Goal: Task Accomplishment & Management: Manage account settings

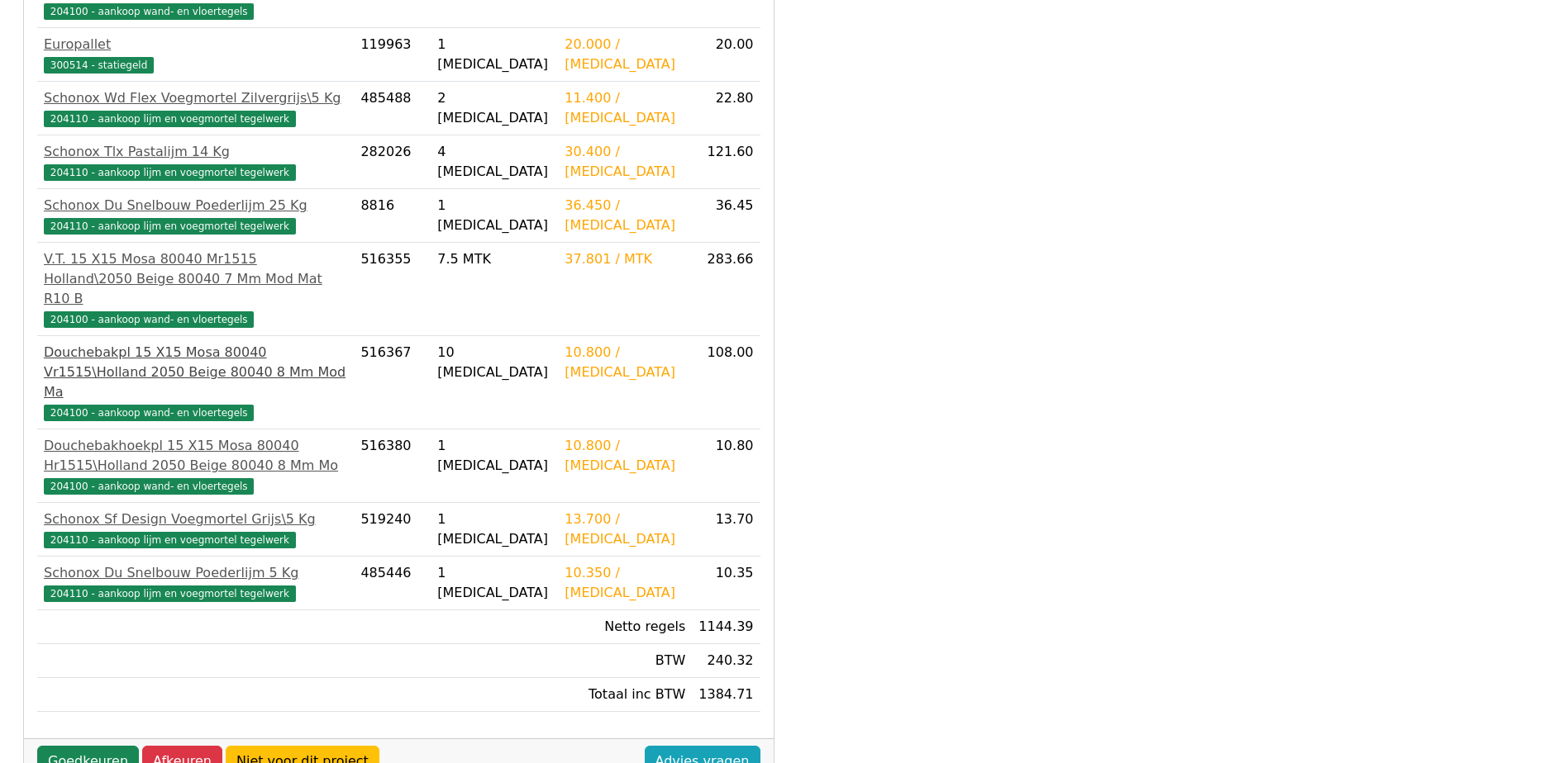
scroll to position [555, 0]
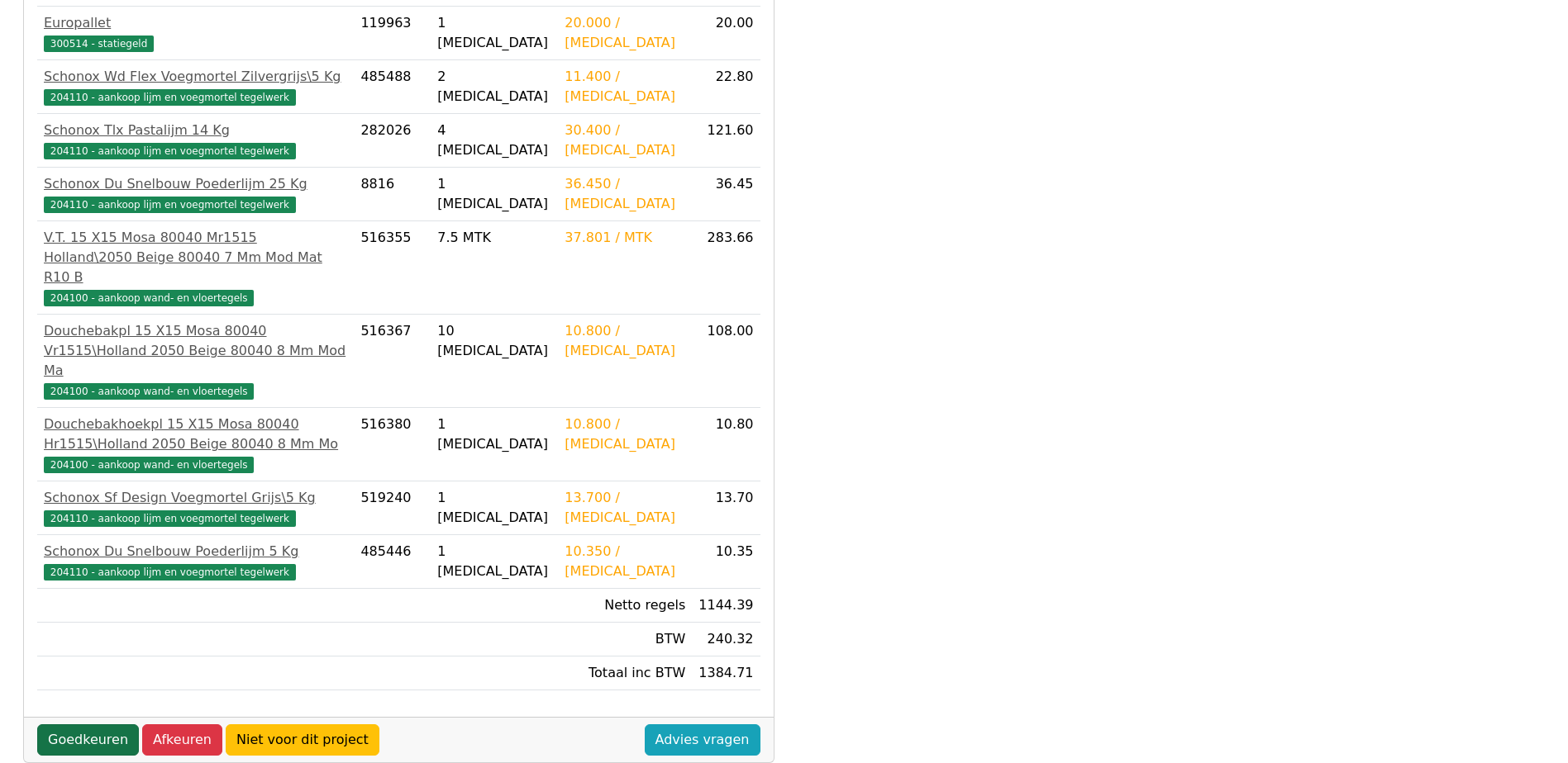
click at [73, 725] on link "Goedkeuren" at bounding box center [88, 740] width 101 height 31
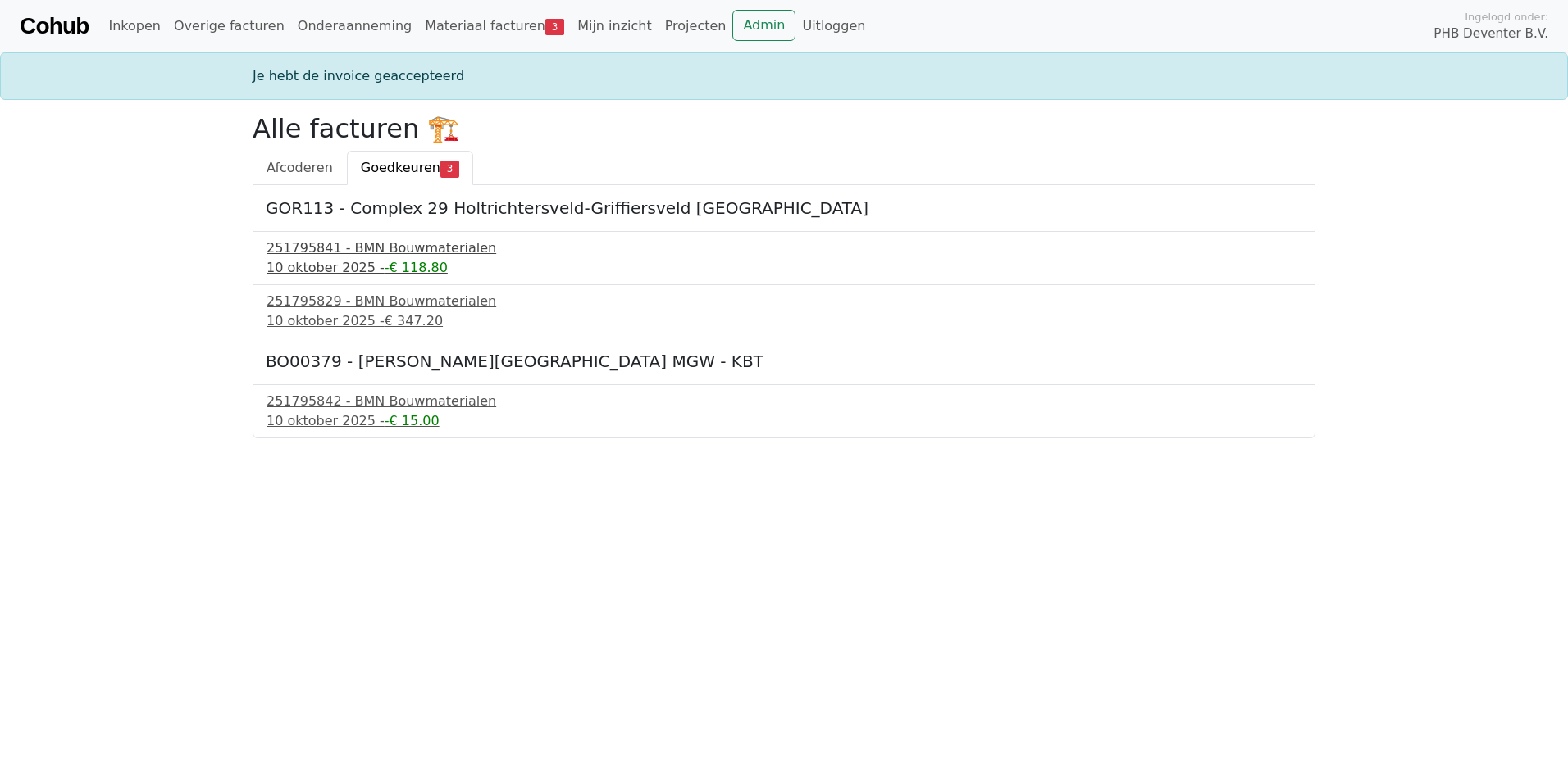
click at [298, 248] on div "251795841 - BMN Bouwmaterialen" at bounding box center [784, 248] width 1035 height 20
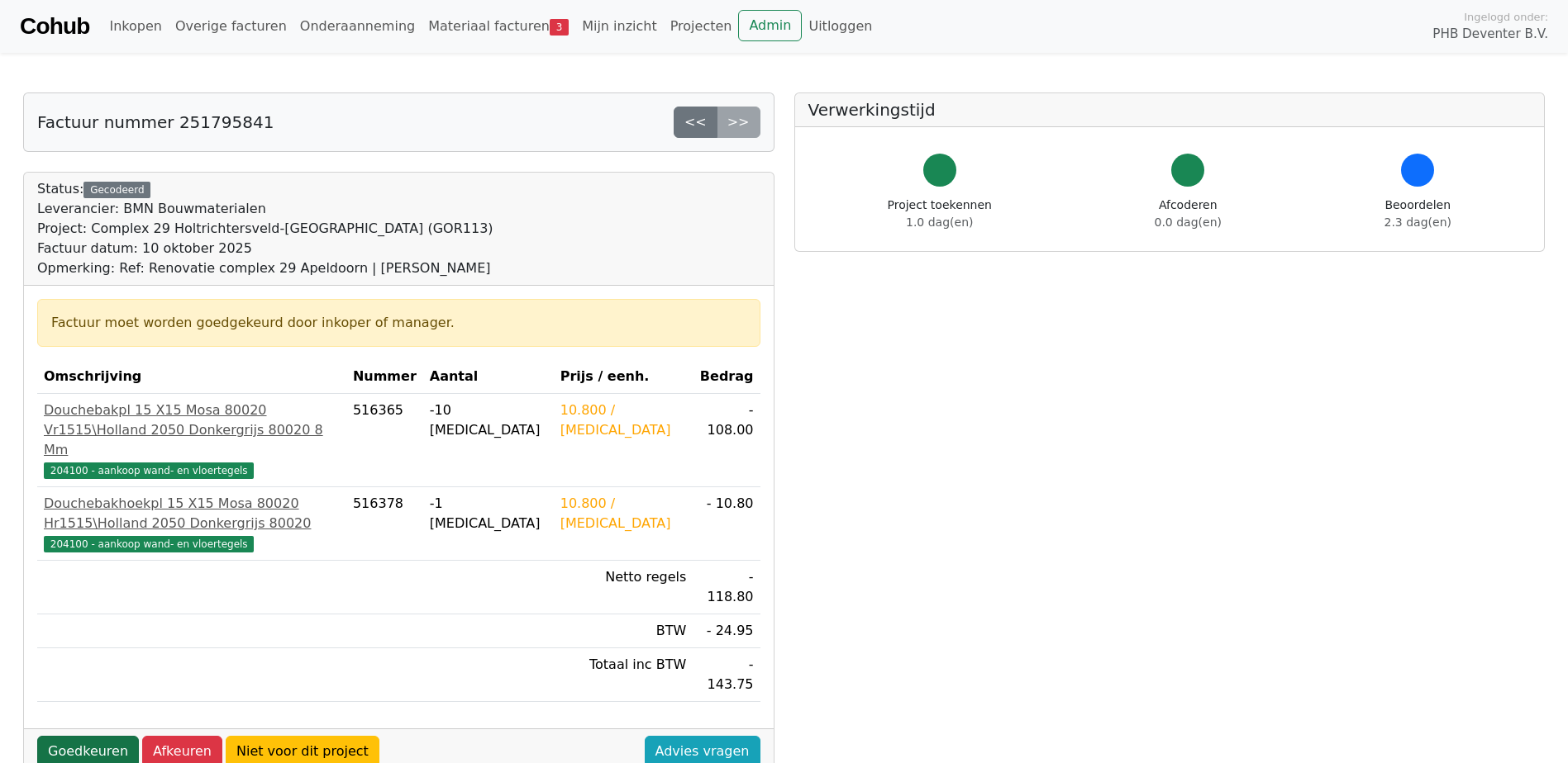
click at [58, 736] on link "Goedkeuren" at bounding box center [88, 751] width 101 height 31
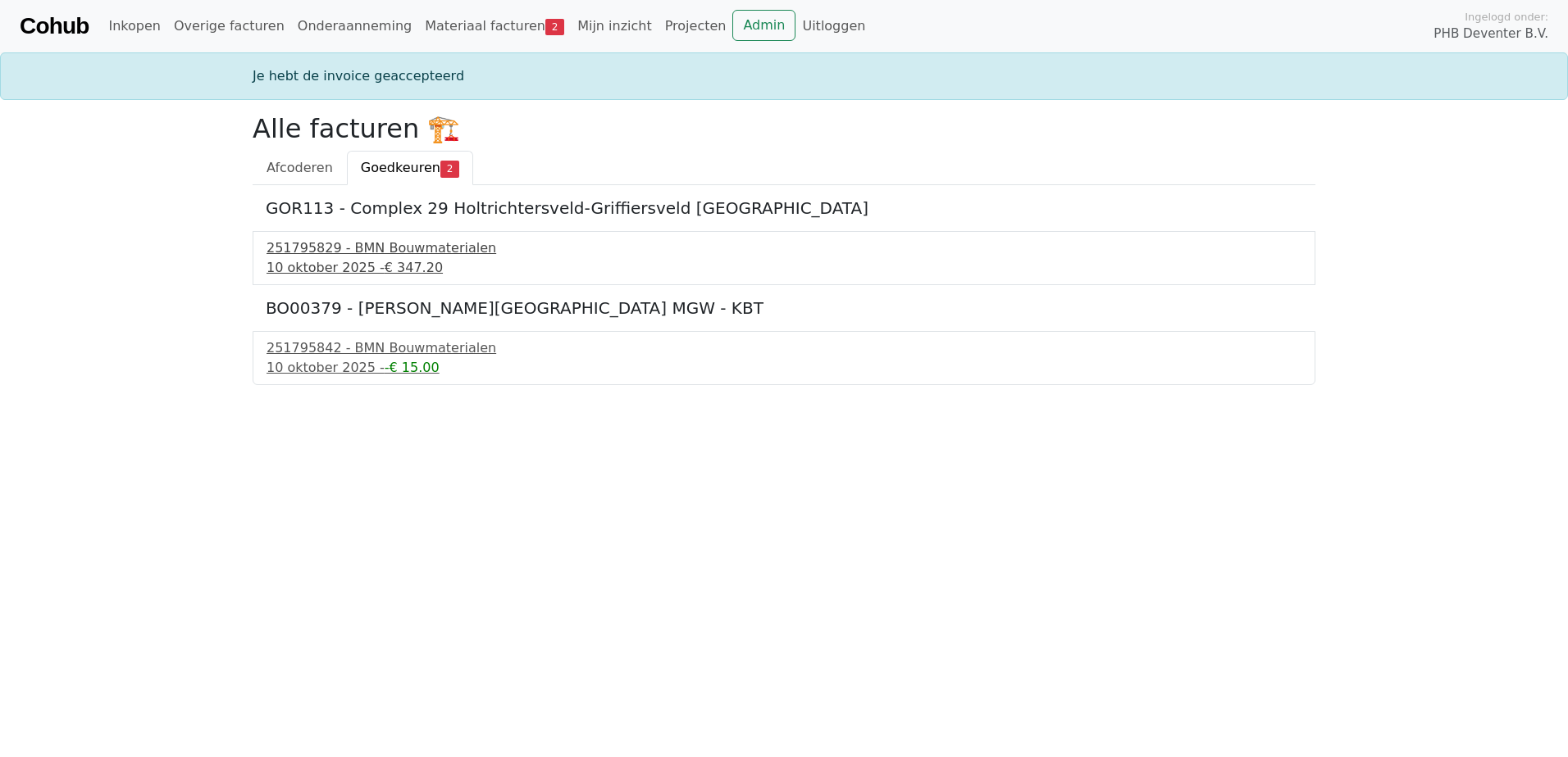
click at [299, 247] on div "251795829 - BMN Bouwmaterialen" at bounding box center [784, 248] width 1035 height 20
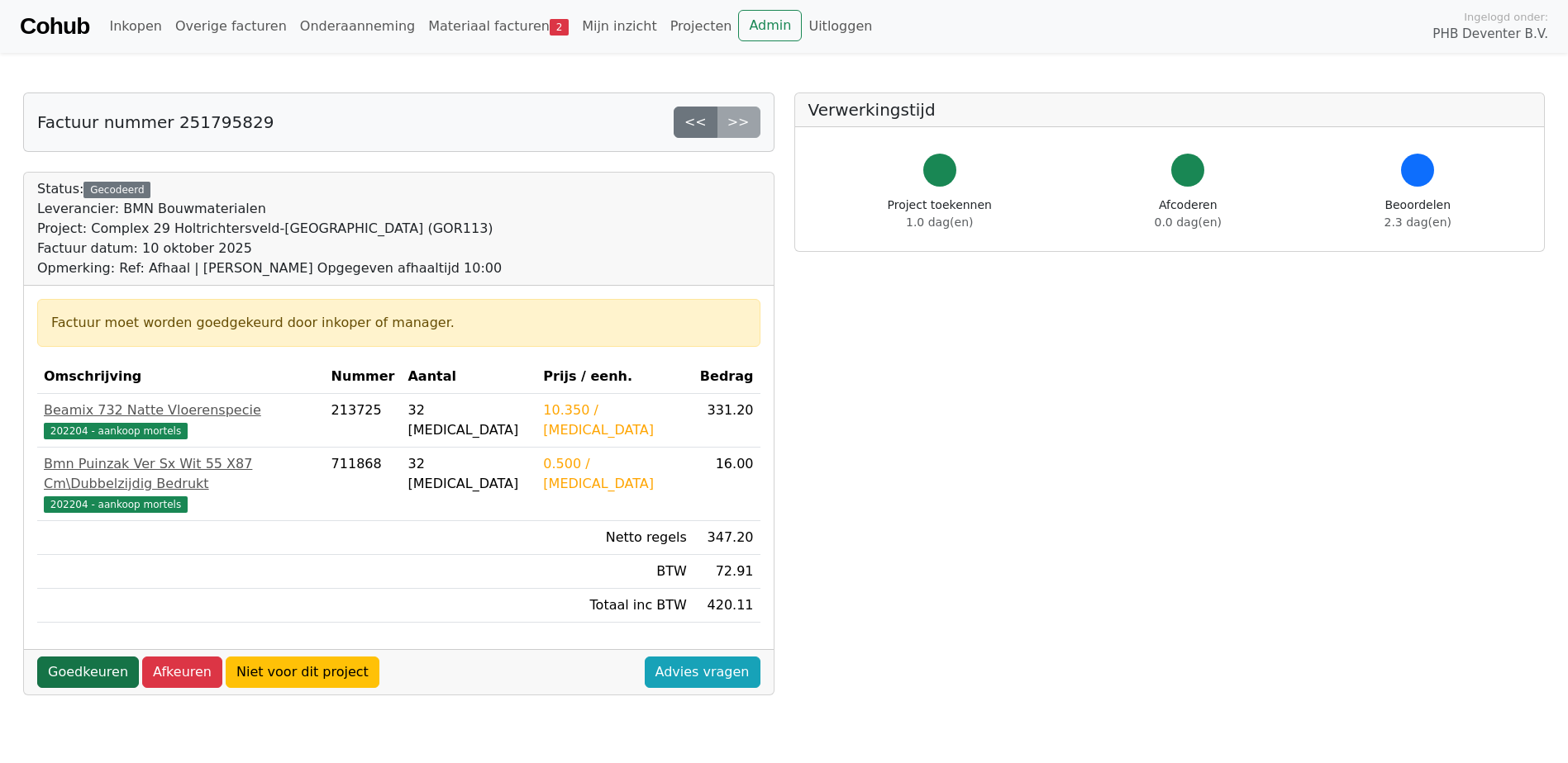
click at [69, 657] on link "Goedkeuren" at bounding box center [88, 672] width 101 height 31
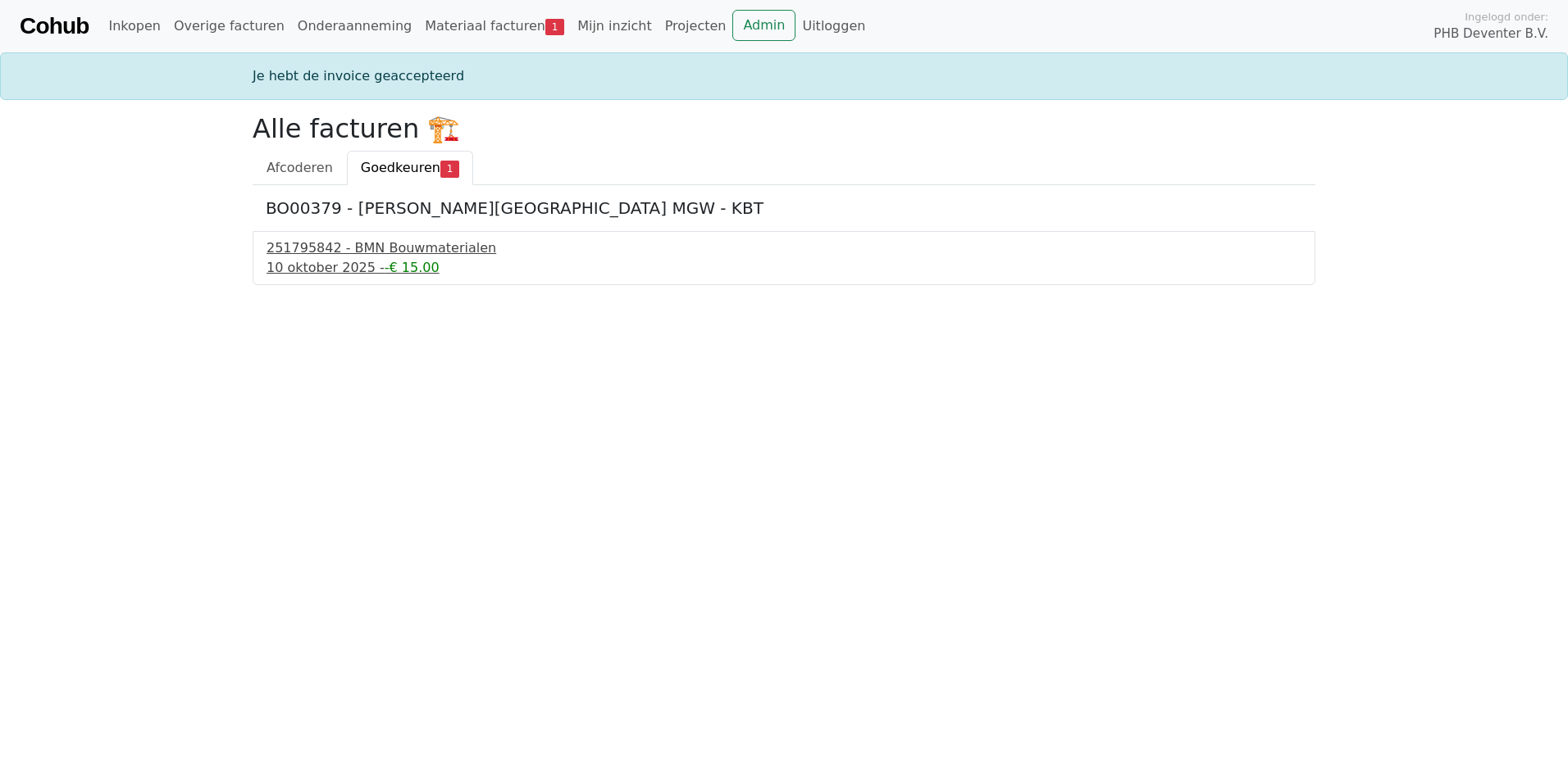
click at [309, 270] on div "10 oktober 2025 - -€ 15.00" at bounding box center [784, 267] width 1035 height 20
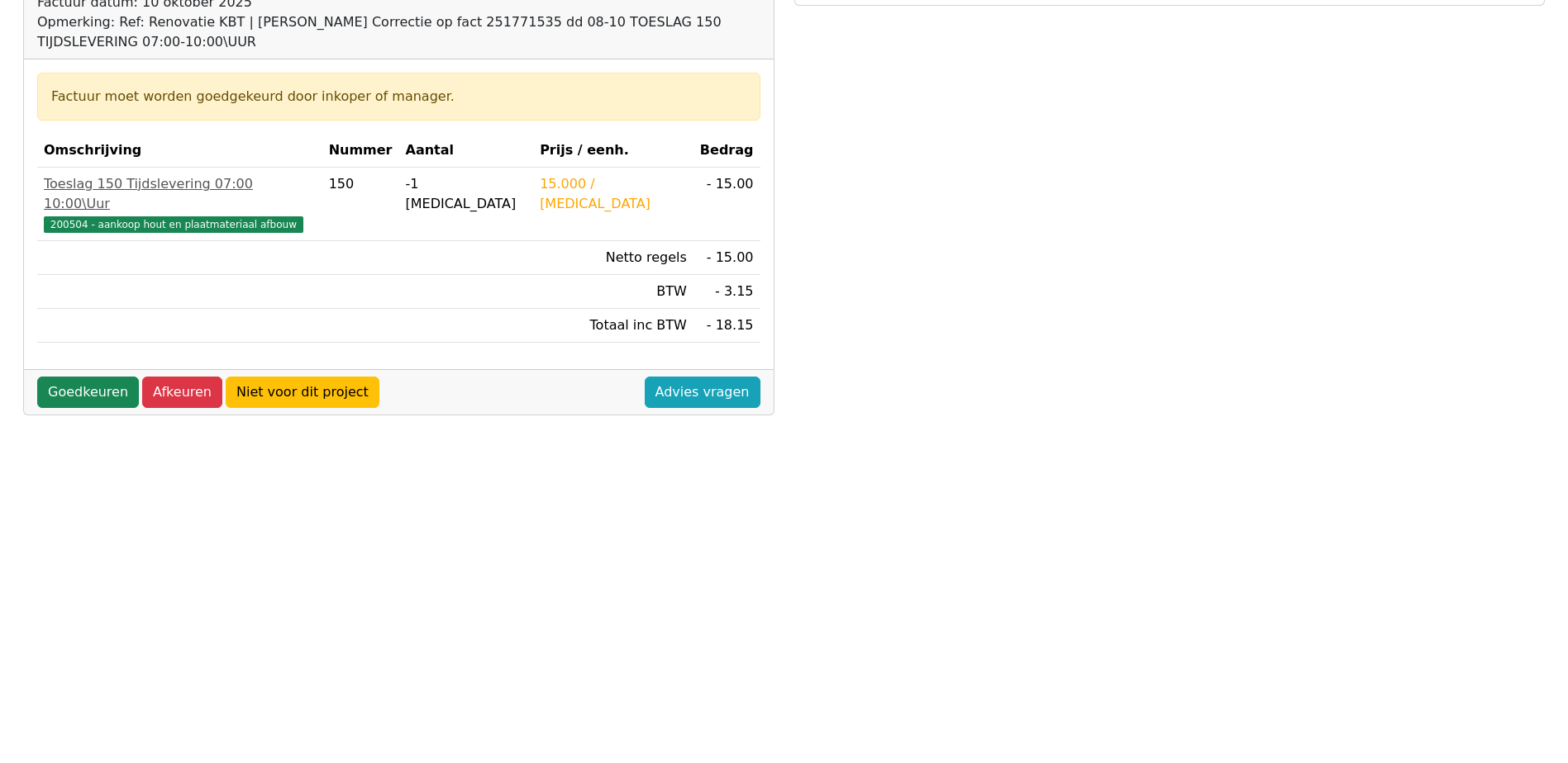
scroll to position [248, 0]
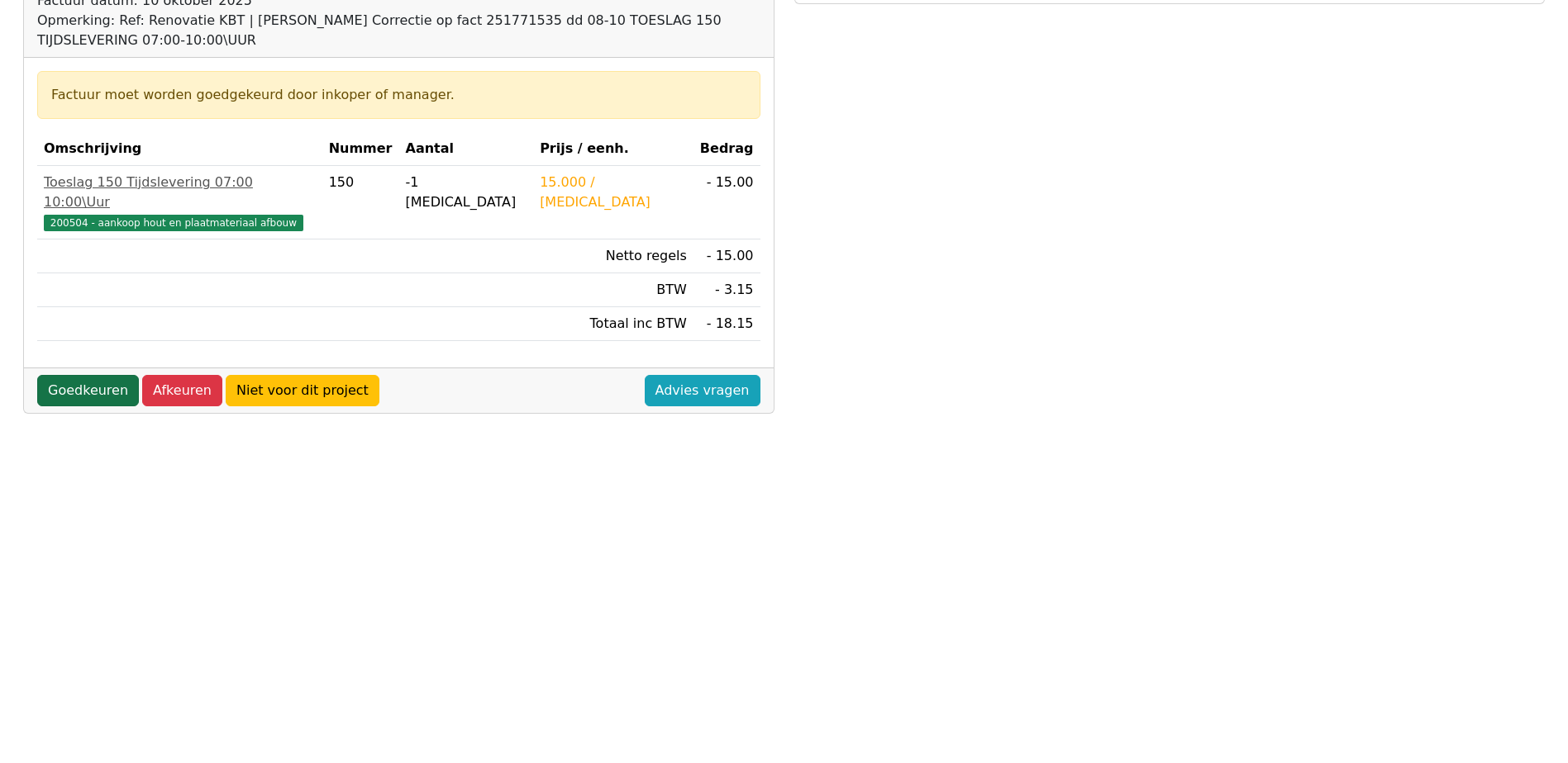
click at [69, 375] on link "Goedkeuren" at bounding box center [88, 390] width 101 height 31
